Goal: Use online tool/utility: Utilize a website feature to perform a specific function

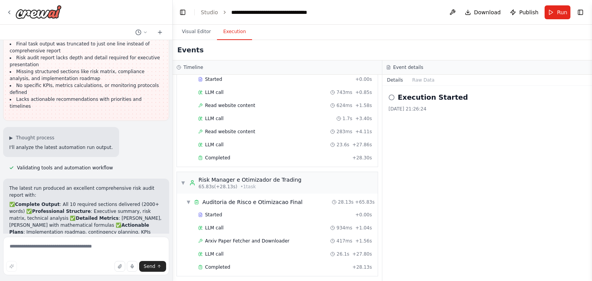
scroll to position [2630, 0]
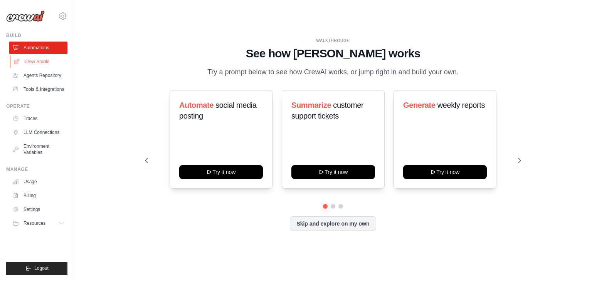
click at [36, 62] on link "Crew Studio" at bounding box center [39, 61] width 58 height 12
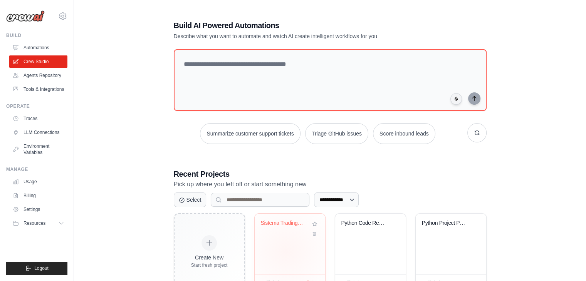
click at [286, 252] on div "Sistema Trading Forex ML AutoAdapta..." at bounding box center [290, 244] width 70 height 61
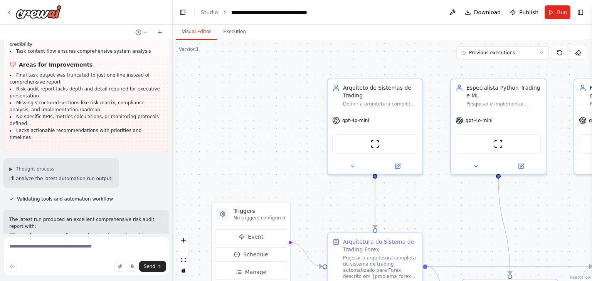
scroll to position [2567, 0]
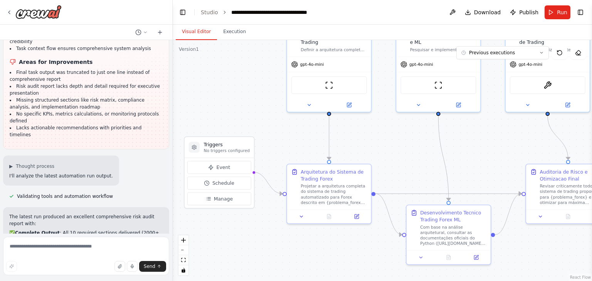
drag, startPoint x: 451, startPoint y: 227, endPoint x: 397, endPoint y: 162, distance: 84.3
click at [397, 162] on div ".deletable-edge-delete-btn { width: 20px; height: 20px; border: 0px solid #ffff…" at bounding box center [382, 160] width 419 height 241
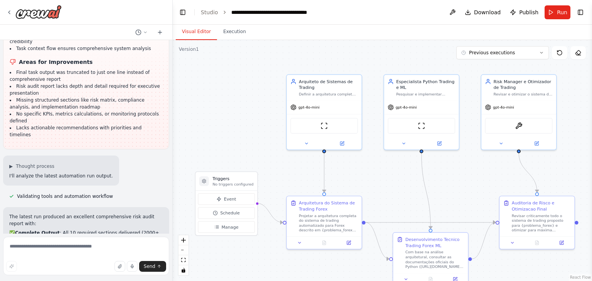
drag, startPoint x: 473, startPoint y: 154, endPoint x: 460, endPoint y: 186, distance: 34.1
click at [460, 186] on div ".deletable-edge-delete-btn { width: 20px; height: 20px; border: 0px solid #ffff…" at bounding box center [382, 160] width 419 height 241
click at [555, 10] on button "Run" at bounding box center [557, 12] width 26 height 14
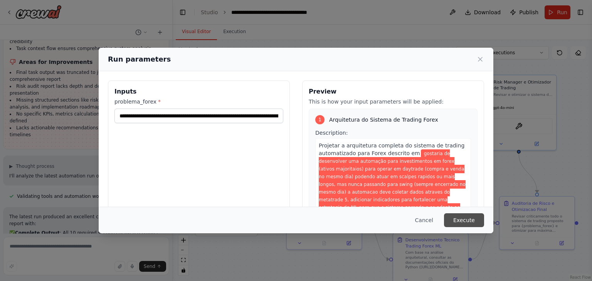
click at [456, 217] on button "Execute" at bounding box center [464, 220] width 40 height 14
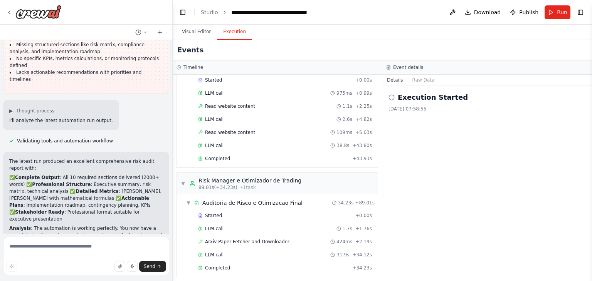
scroll to position [2630, 0]
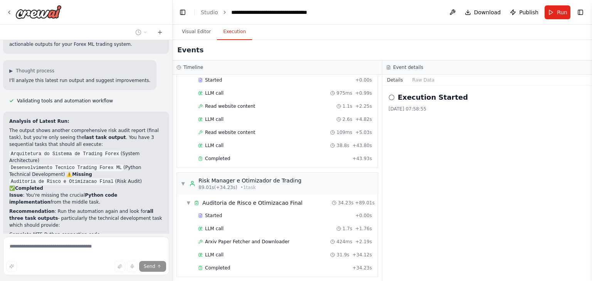
scroll to position [2876, 0]
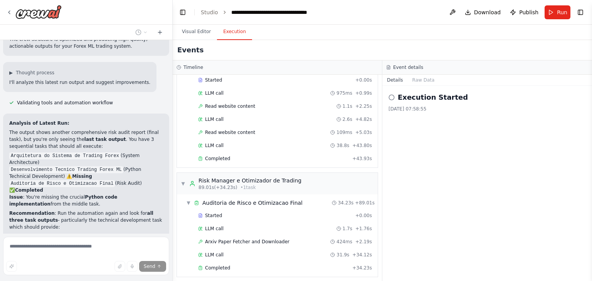
drag, startPoint x: 154, startPoint y: 139, endPoint x: 124, endPoint y: 142, distance: 30.9
click at [124, 272] on p "The automation structure is optimal, but you need the technical implementation …" at bounding box center [86, 282] width 154 height 21
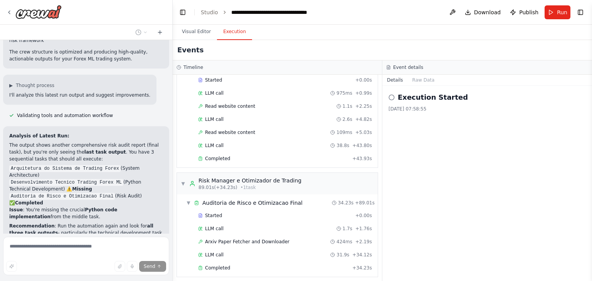
scroll to position [2864, 0]
click at [72, 273] on li "Backtesting framework" at bounding box center [86, 276] width 154 height 7
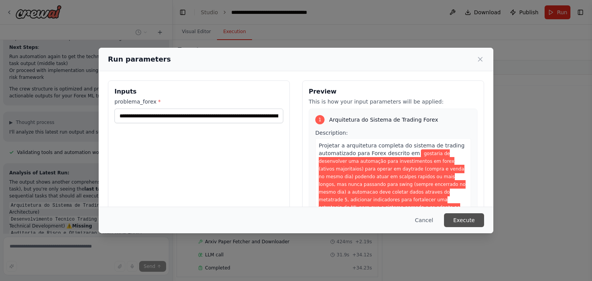
click at [470, 220] on button "Execute" at bounding box center [464, 220] width 40 height 14
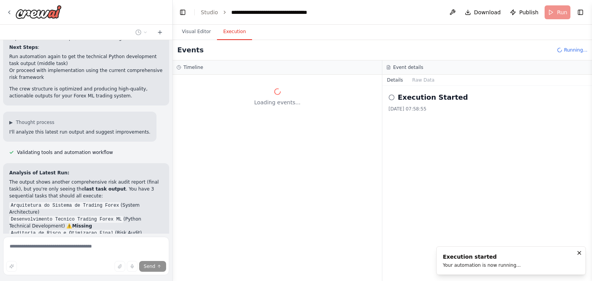
scroll to position [0, 0]
